Goal: Find contact information: Find contact information

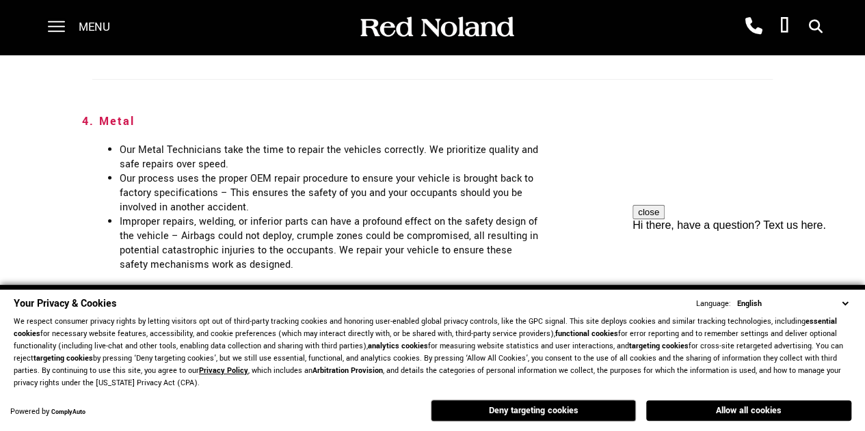
click at [841, 303] on select "English Spanish / Español English / United Kingdom Korean / 한국어 Vietnamese / Ti…" at bounding box center [792, 303] width 118 height 13
click at [741, 415] on button "Allow all cookies" at bounding box center [748, 411] width 205 height 21
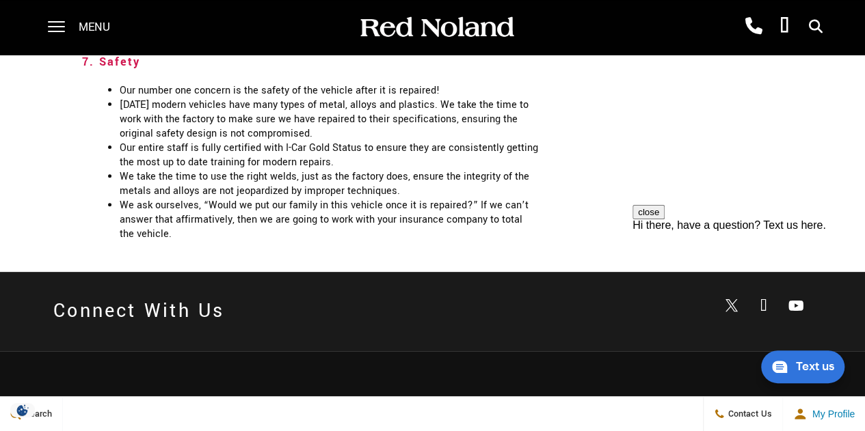
scroll to position [2945, 0]
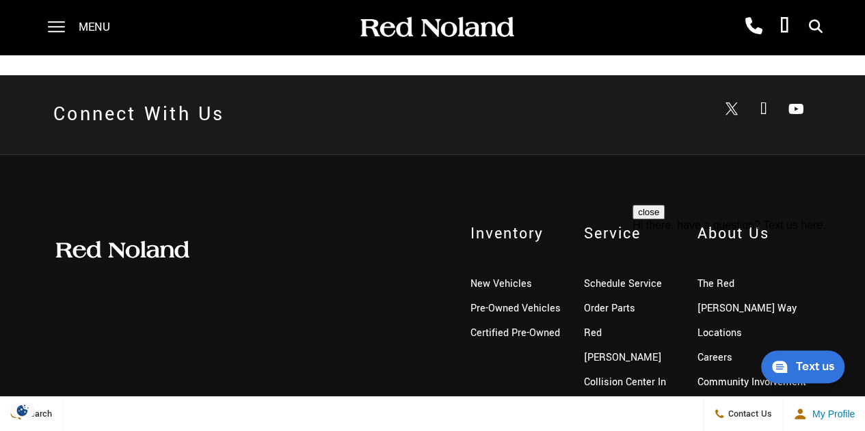
click at [745, 321] on li "Locations" at bounding box center [753, 333] width 113 height 25
click at [726, 326] on link "Locations" at bounding box center [719, 333] width 44 height 14
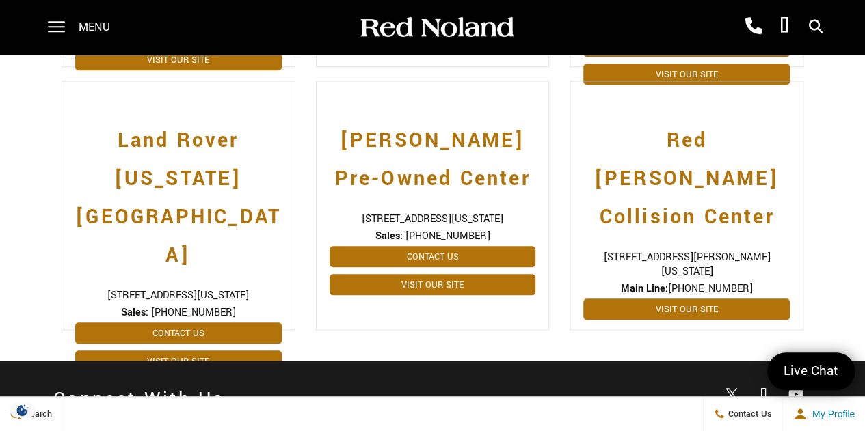
scroll to position [684, 0]
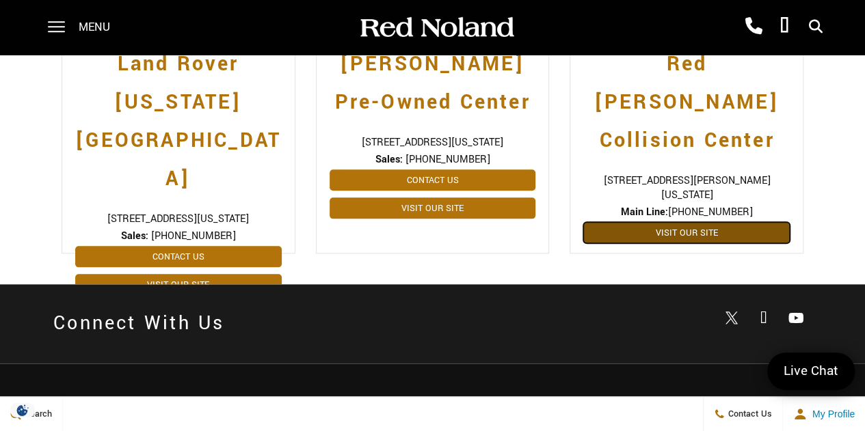
click at [656, 222] on link "Visit Our Site" at bounding box center [686, 232] width 206 height 21
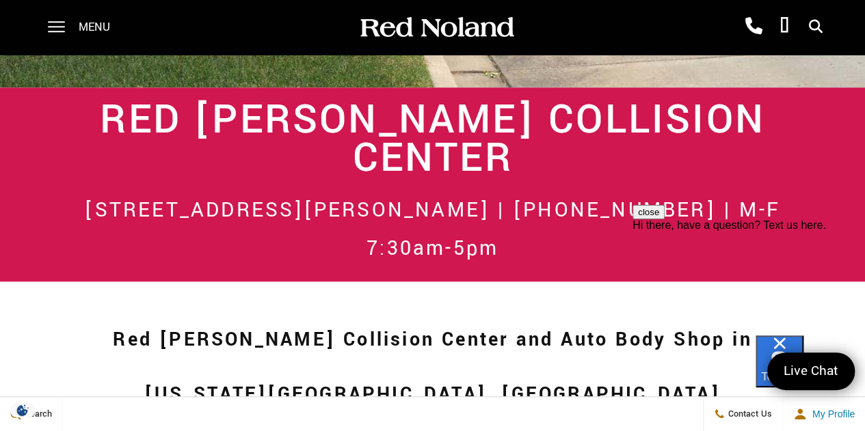
scroll to position [552, 0]
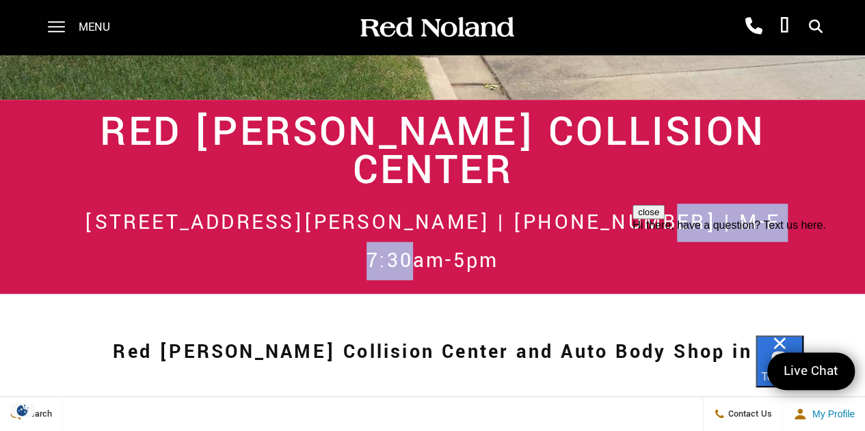
drag, startPoint x: 596, startPoint y: 122, endPoint x: 791, endPoint y: 122, distance: 194.8
click at [791, 204] on h2 "1085 West Moreno Avenue | (719) 633-1560 | M-F 7:30am-5pm" at bounding box center [432, 242] width 758 height 77
